Goal: Navigation & Orientation: Find specific page/section

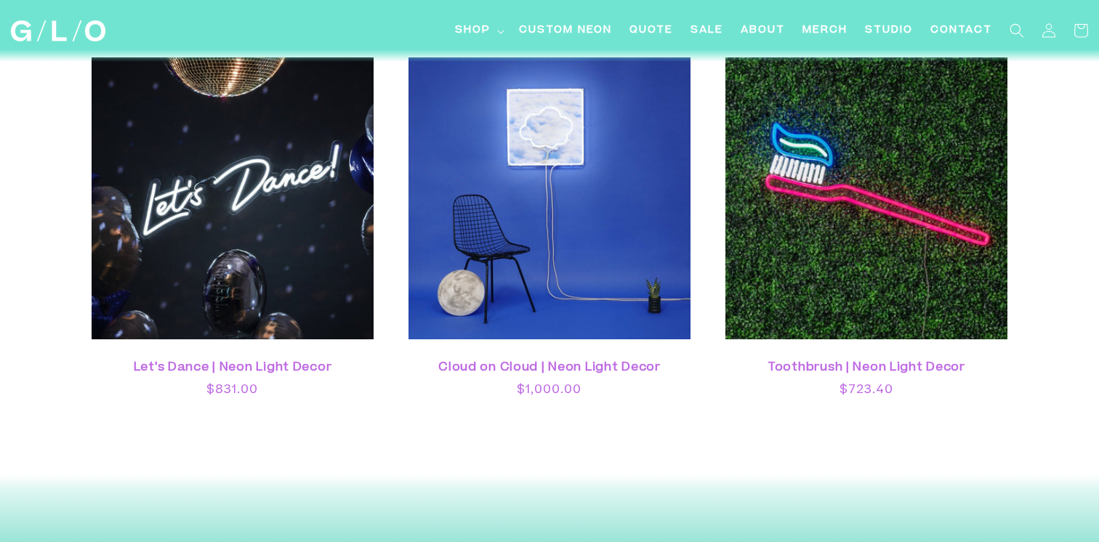
scroll to position [4140, 0]
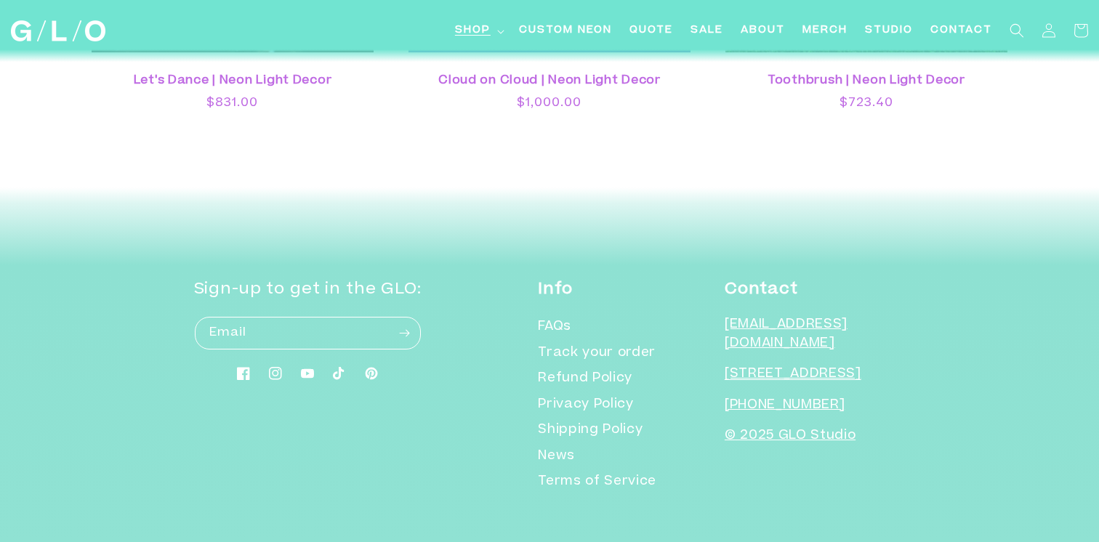
click at [491, 31] on summary "Shop" at bounding box center [478, 31] width 64 height 33
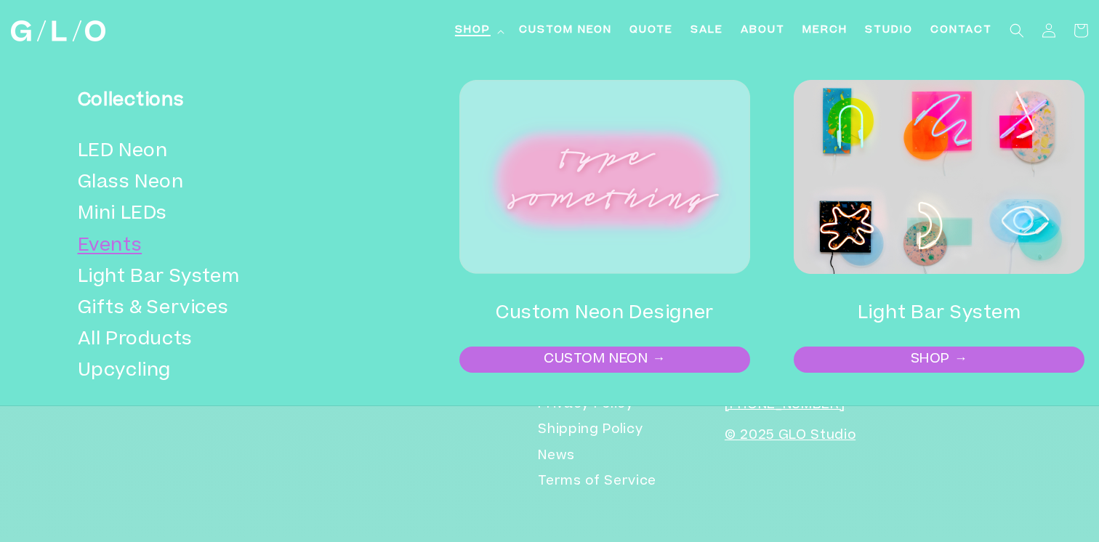
click at [151, 250] on link "Events" at bounding box center [223, 246] width 290 height 31
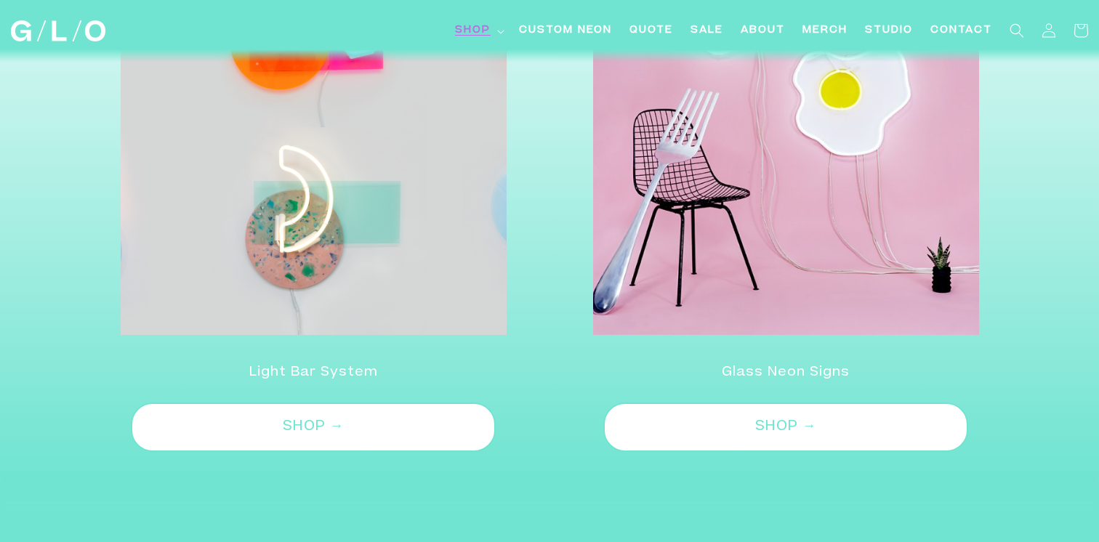
scroll to position [2440, 0]
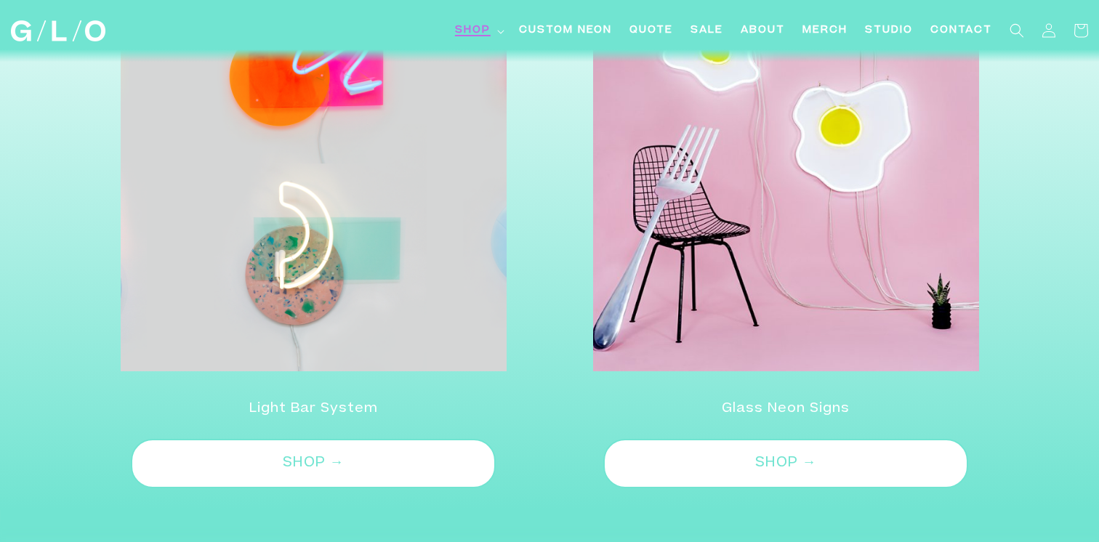
click at [470, 33] on span "Shop" at bounding box center [473, 30] width 36 height 15
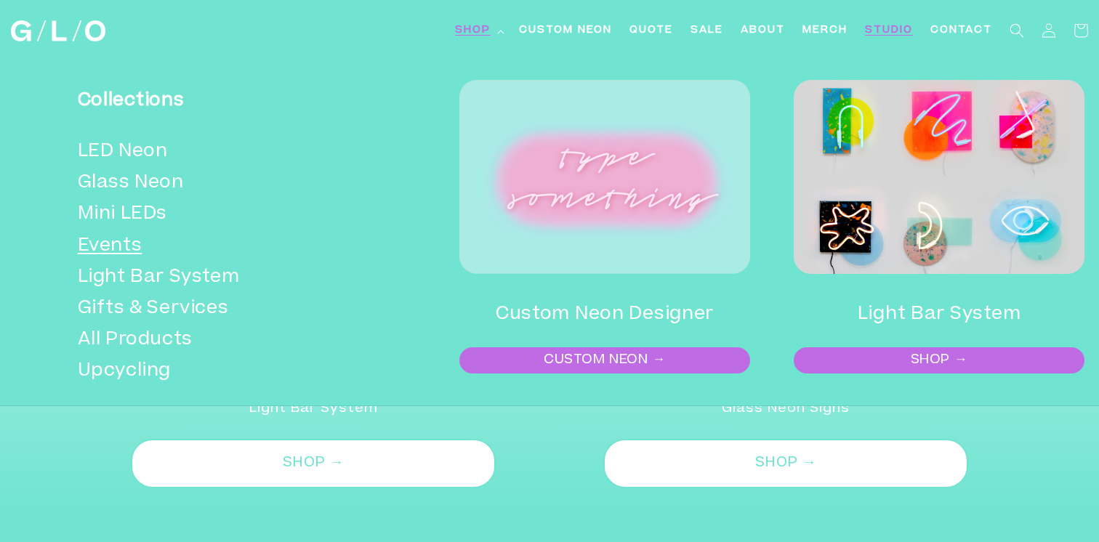
click at [882, 25] on span "Studio" at bounding box center [889, 30] width 48 height 15
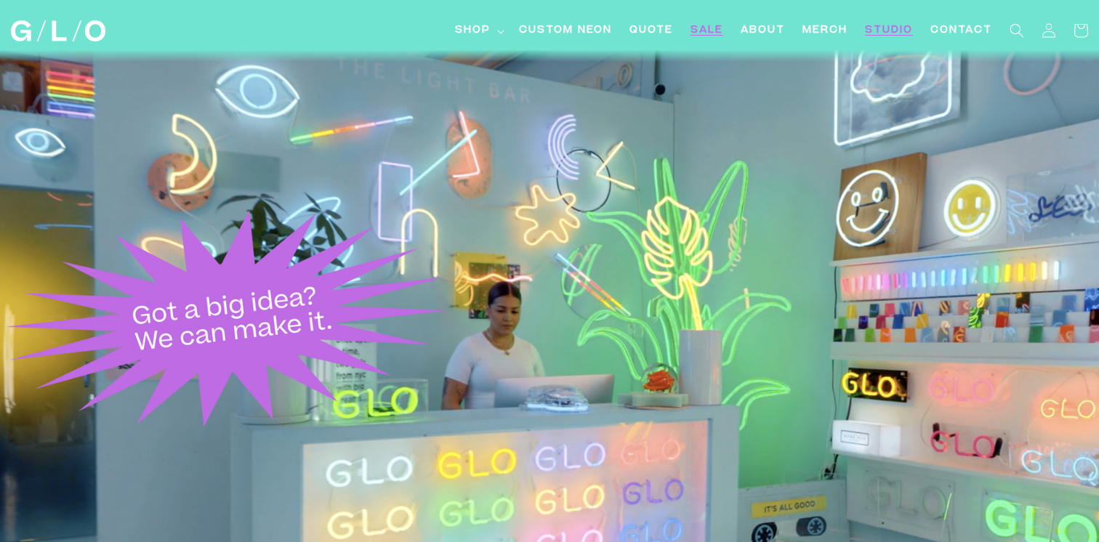
click at [714, 32] on span "SALE" at bounding box center [707, 30] width 33 height 15
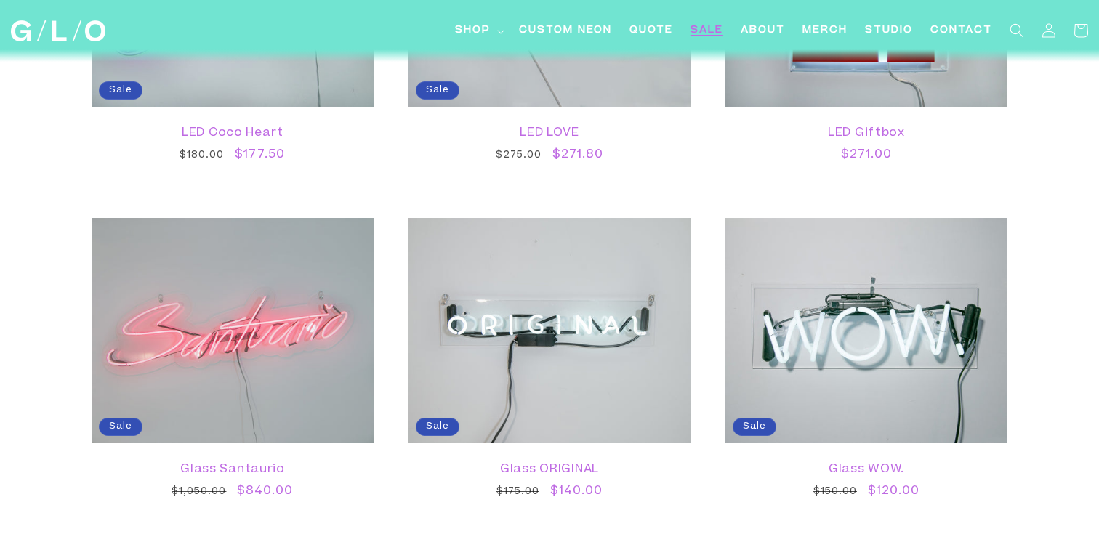
scroll to position [1698, 0]
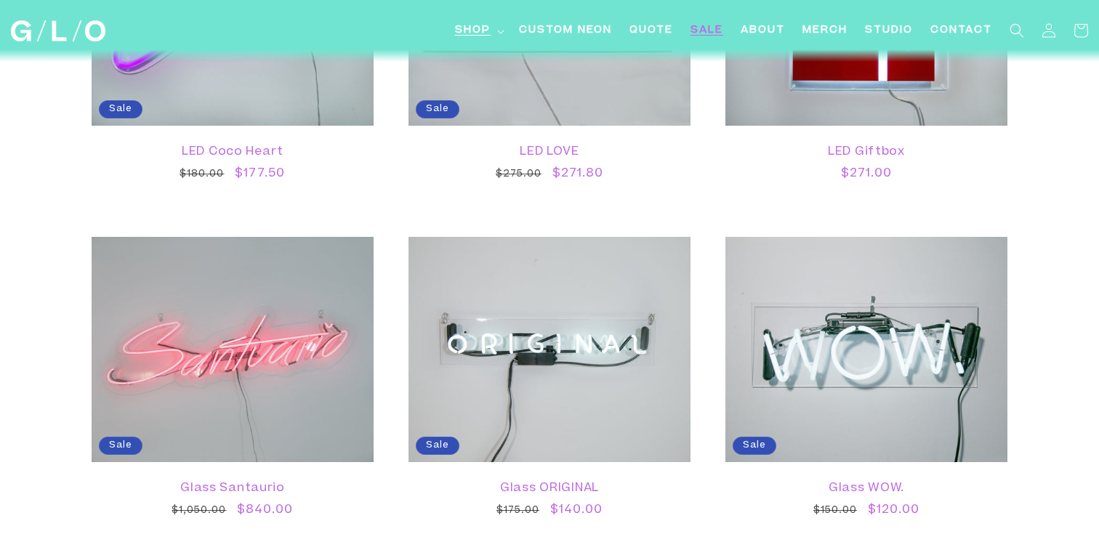
click at [476, 24] on span "Shop" at bounding box center [473, 30] width 36 height 15
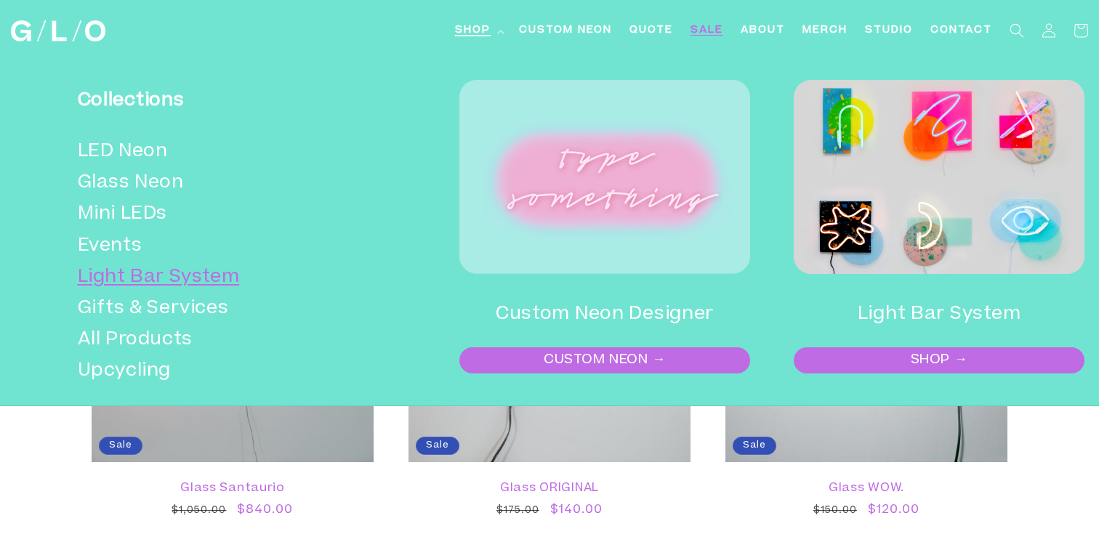
scroll to position [1712, 0]
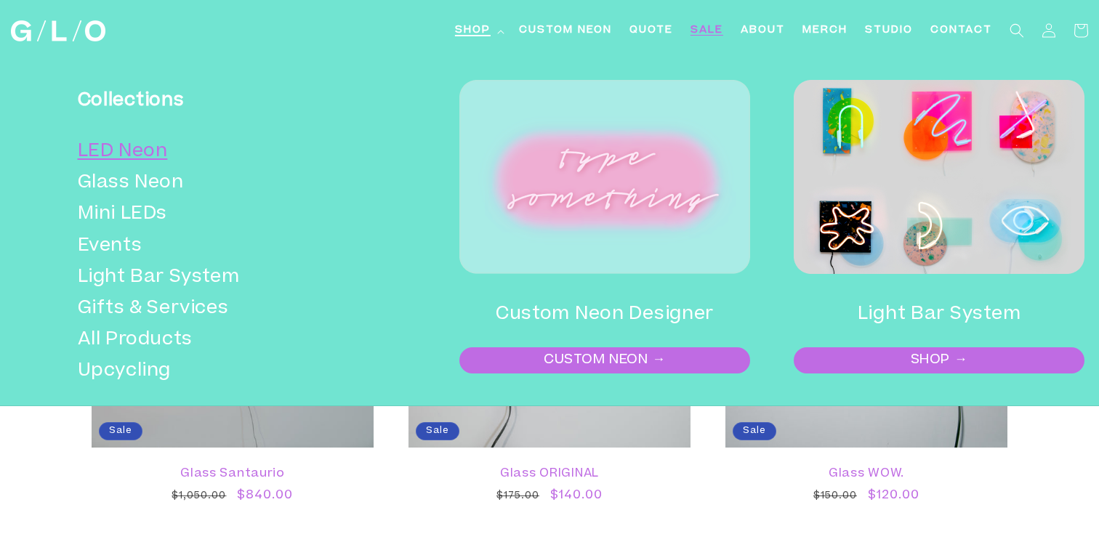
click at [164, 151] on link "LED Neon" at bounding box center [223, 152] width 290 height 31
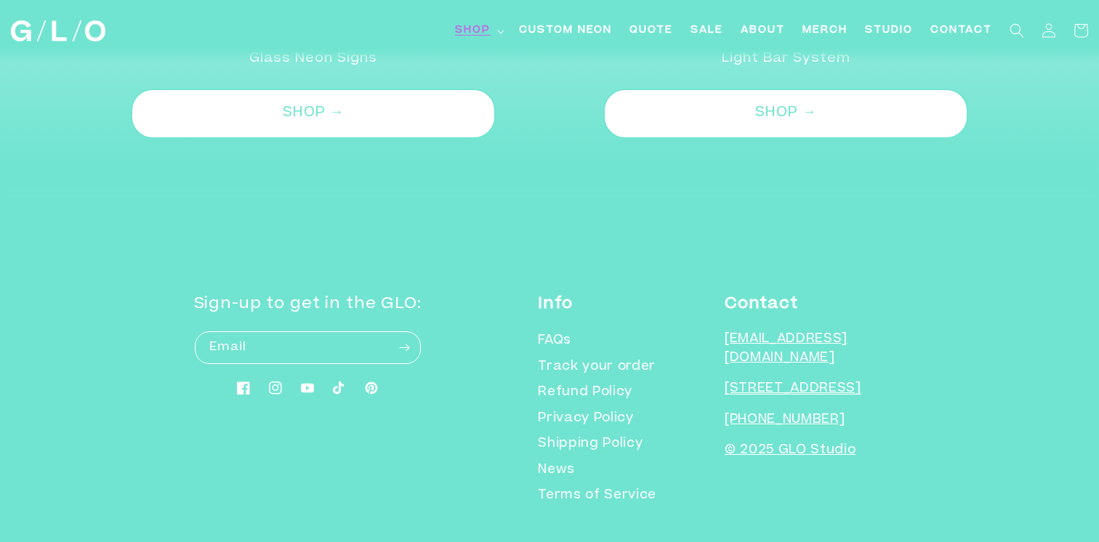
scroll to position [4460, 0]
